Goal: Task Accomplishment & Management: Book appointment/travel/reservation

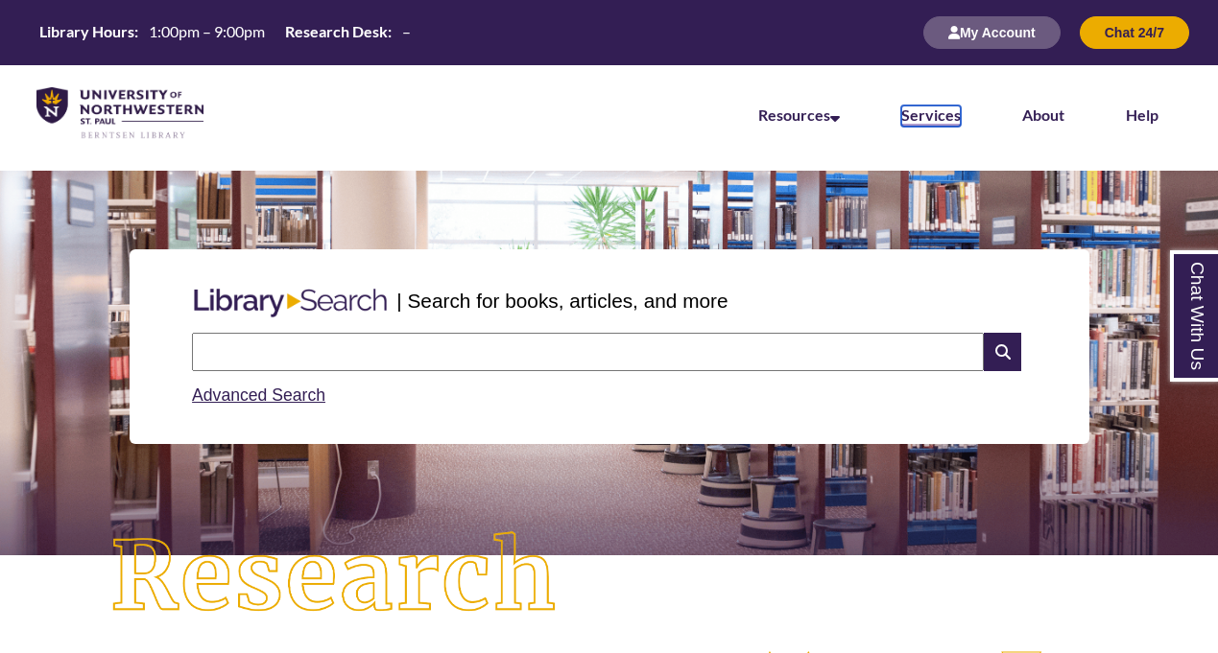
click at [935, 120] on link "Services" at bounding box center [930, 116] width 59 height 21
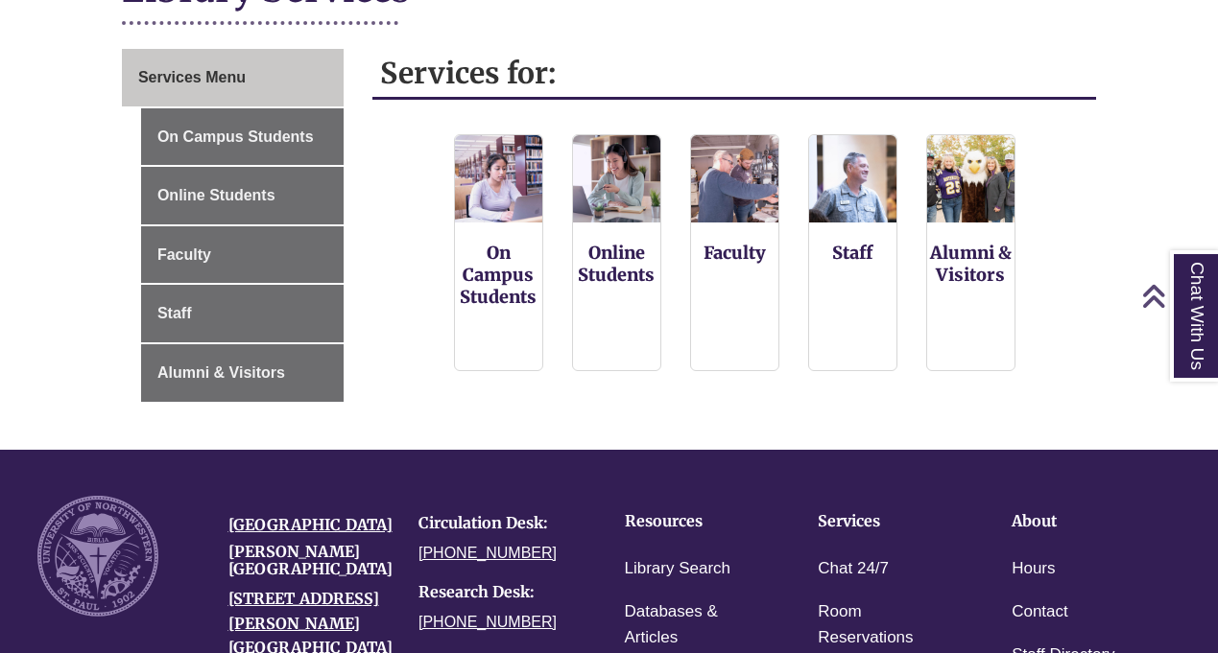
scroll to position [296, 0]
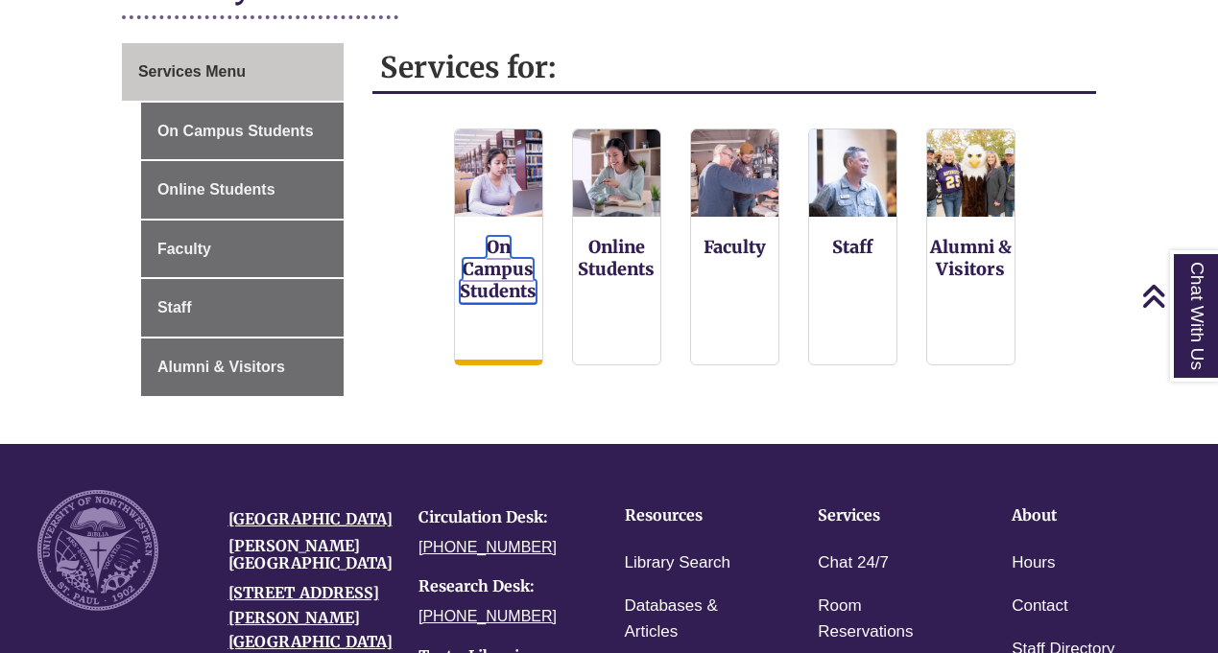
click at [489, 273] on link "On Campus Students" at bounding box center [498, 270] width 77 height 68
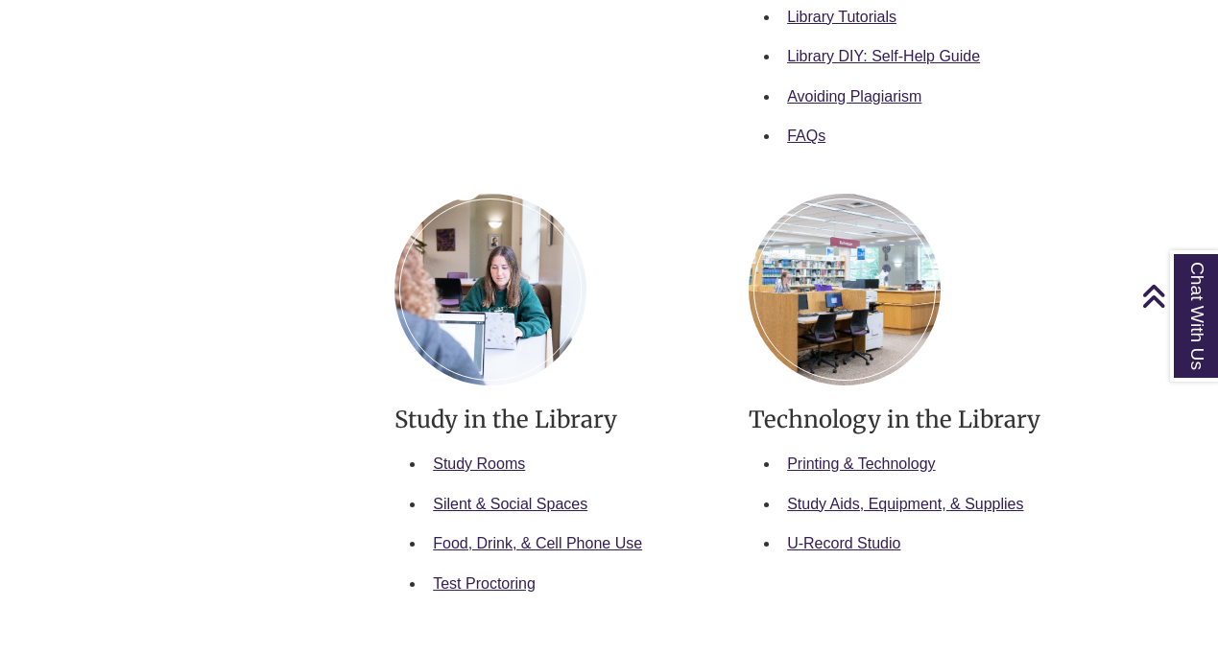
scroll to position [906, 0]
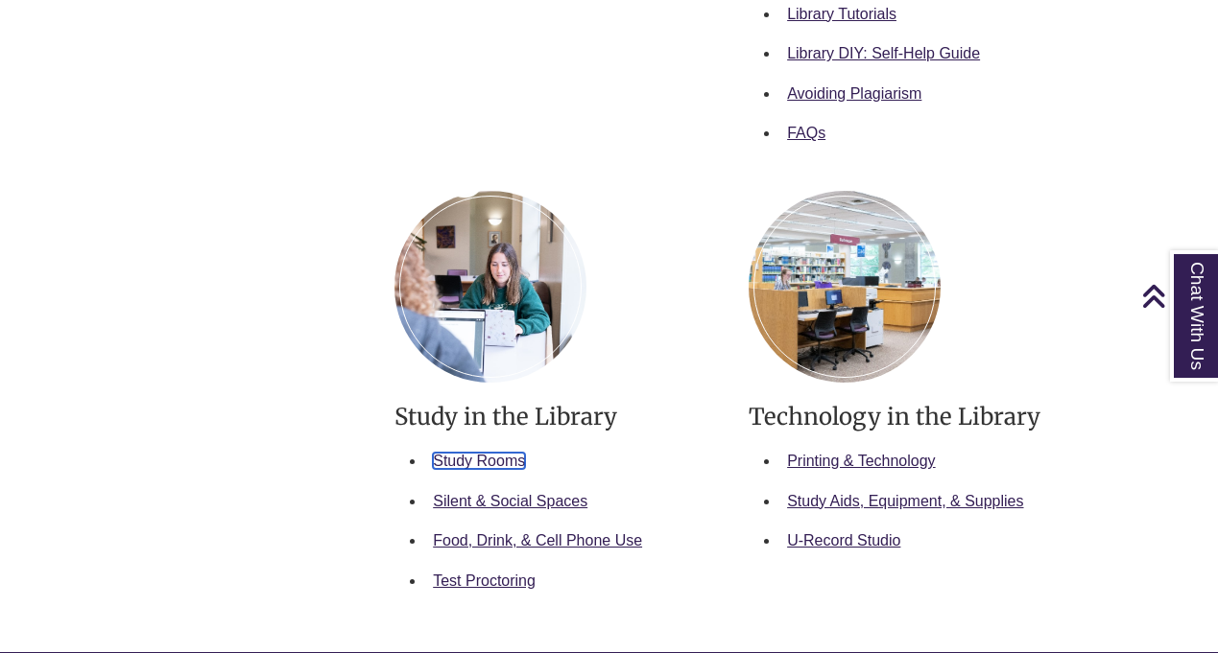
click at [473, 458] on link "Study Rooms" at bounding box center [479, 461] width 92 height 16
